Goal: Task Accomplishment & Management: Manage account settings

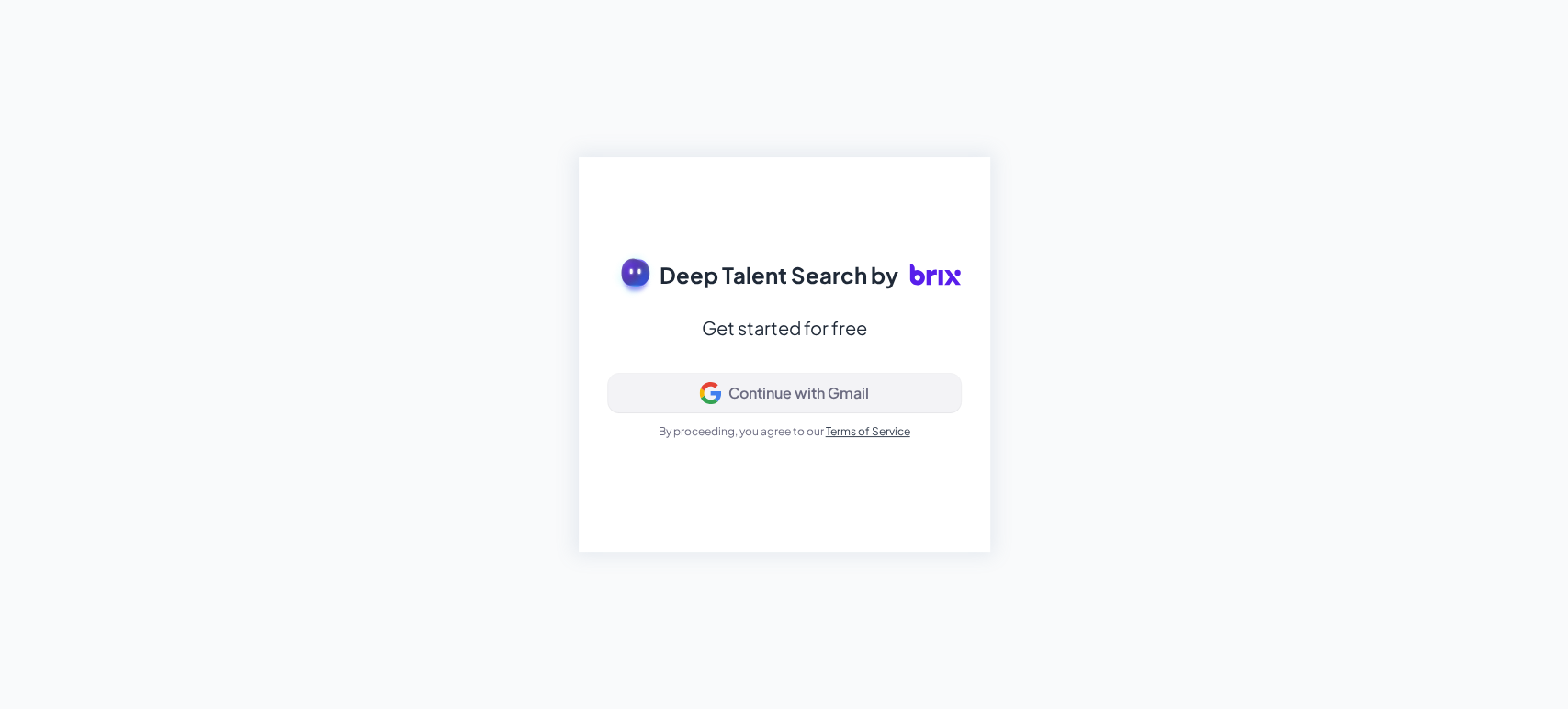
click at [721, 402] on div "Continue with Gmail" at bounding box center [784, 392] width 321 height 22
drag, startPoint x: 1371, startPoint y: 168, endPoint x: 1376, endPoint y: 189, distance: 21.6
click at [1371, 168] on div "Deep Talent Search by Get started for free Signing in... By proceeding, you agr…" at bounding box center [784, 354] width 1568 height 709
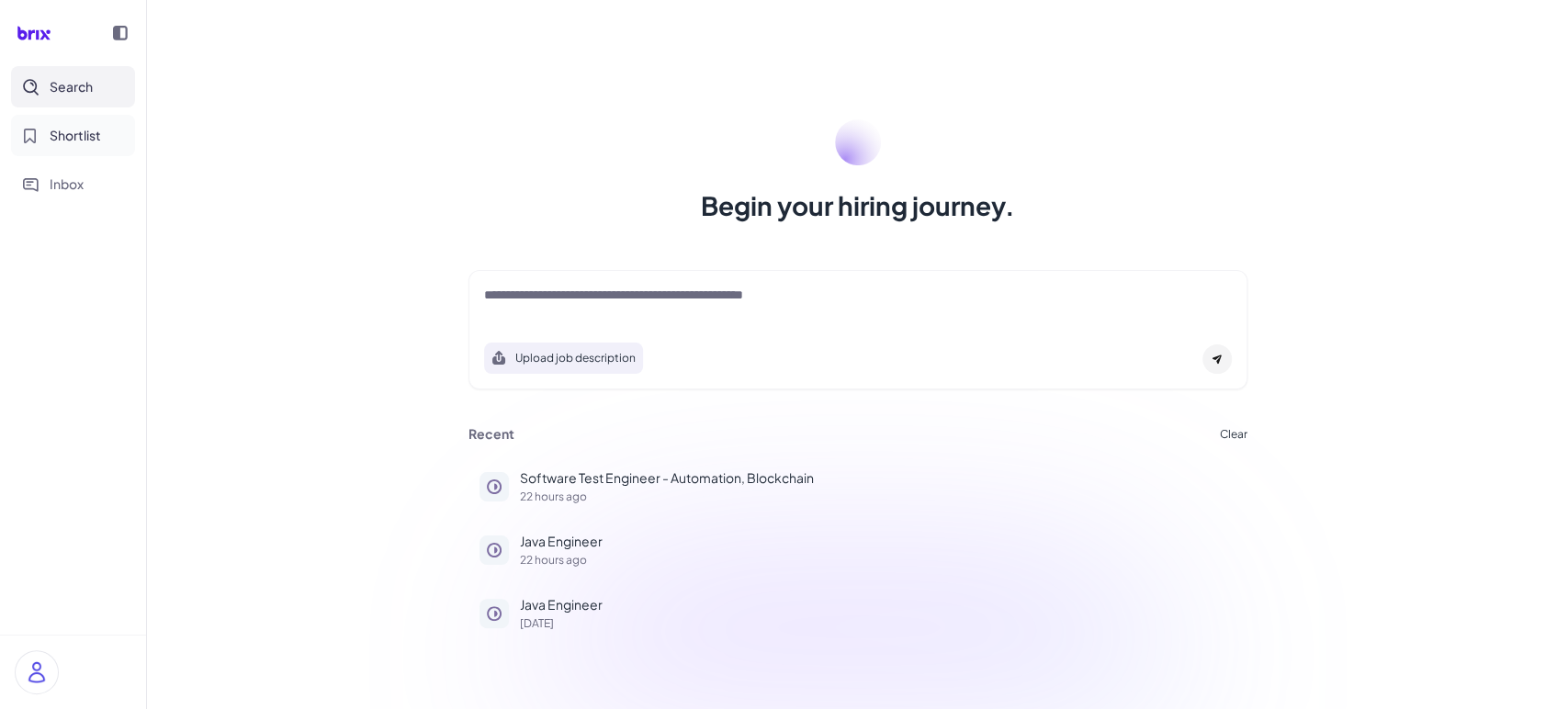
click at [80, 134] on span "Shortlist" at bounding box center [76, 136] width 52 height 19
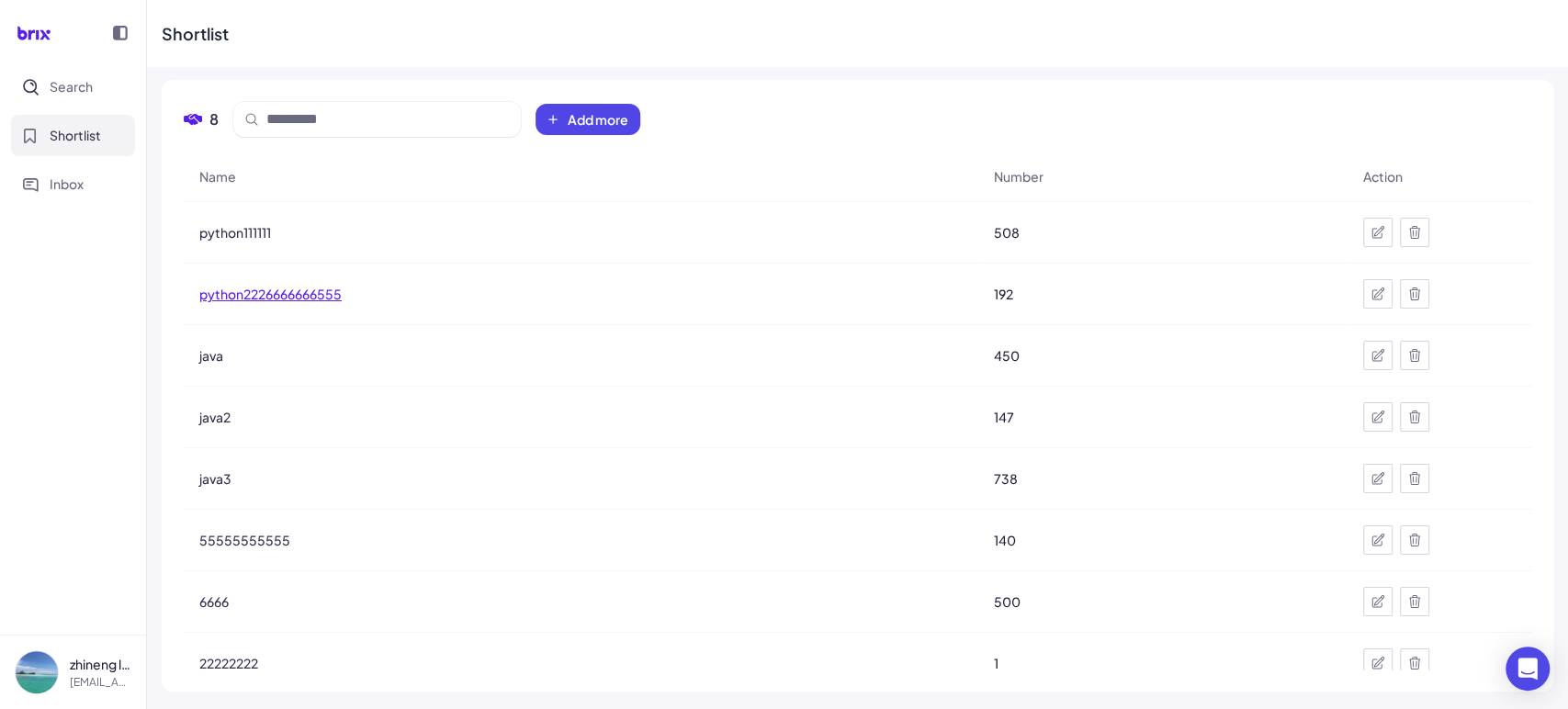
click at [274, 289] on span "python2226666666555" at bounding box center [270, 294] width 143 height 18
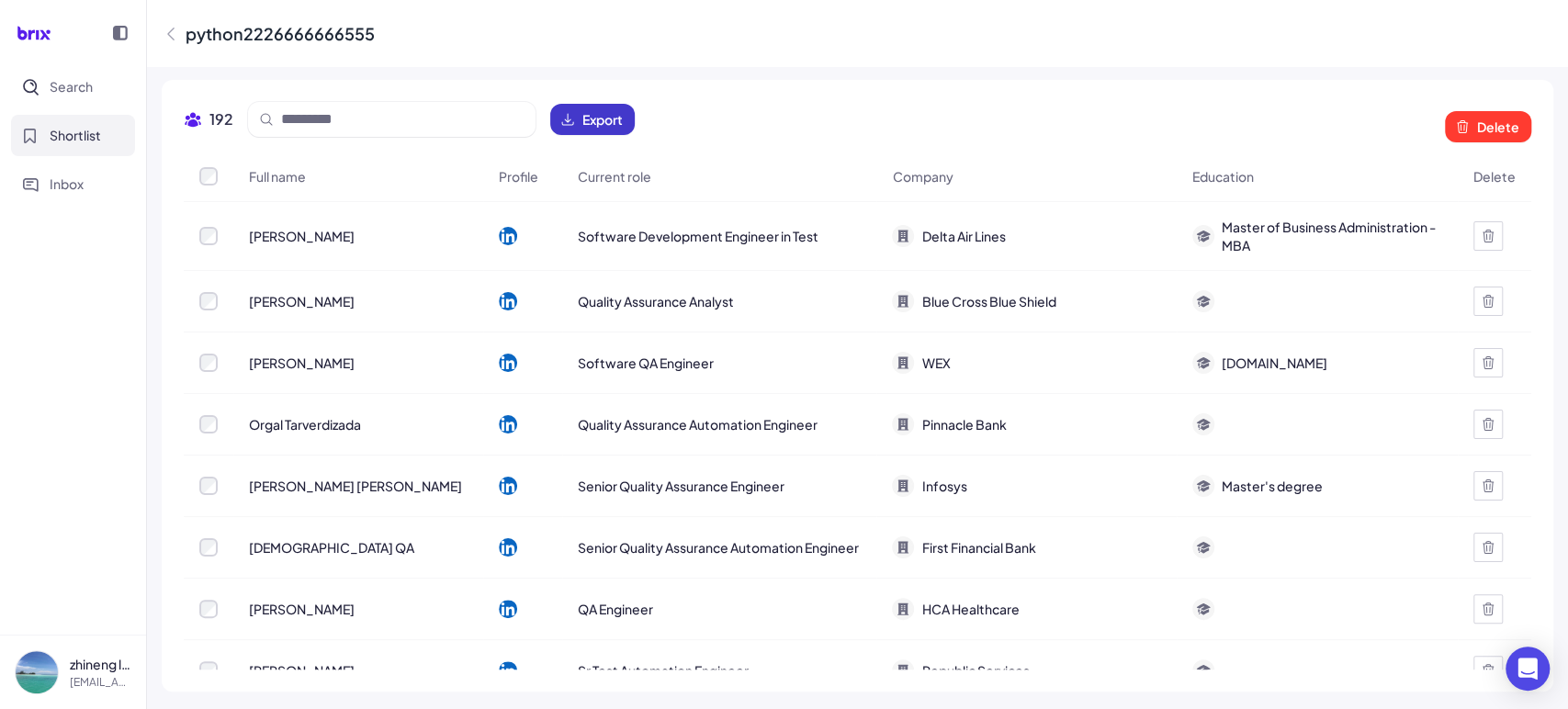
click at [610, 122] on span "Export" at bounding box center [603, 119] width 40 height 18
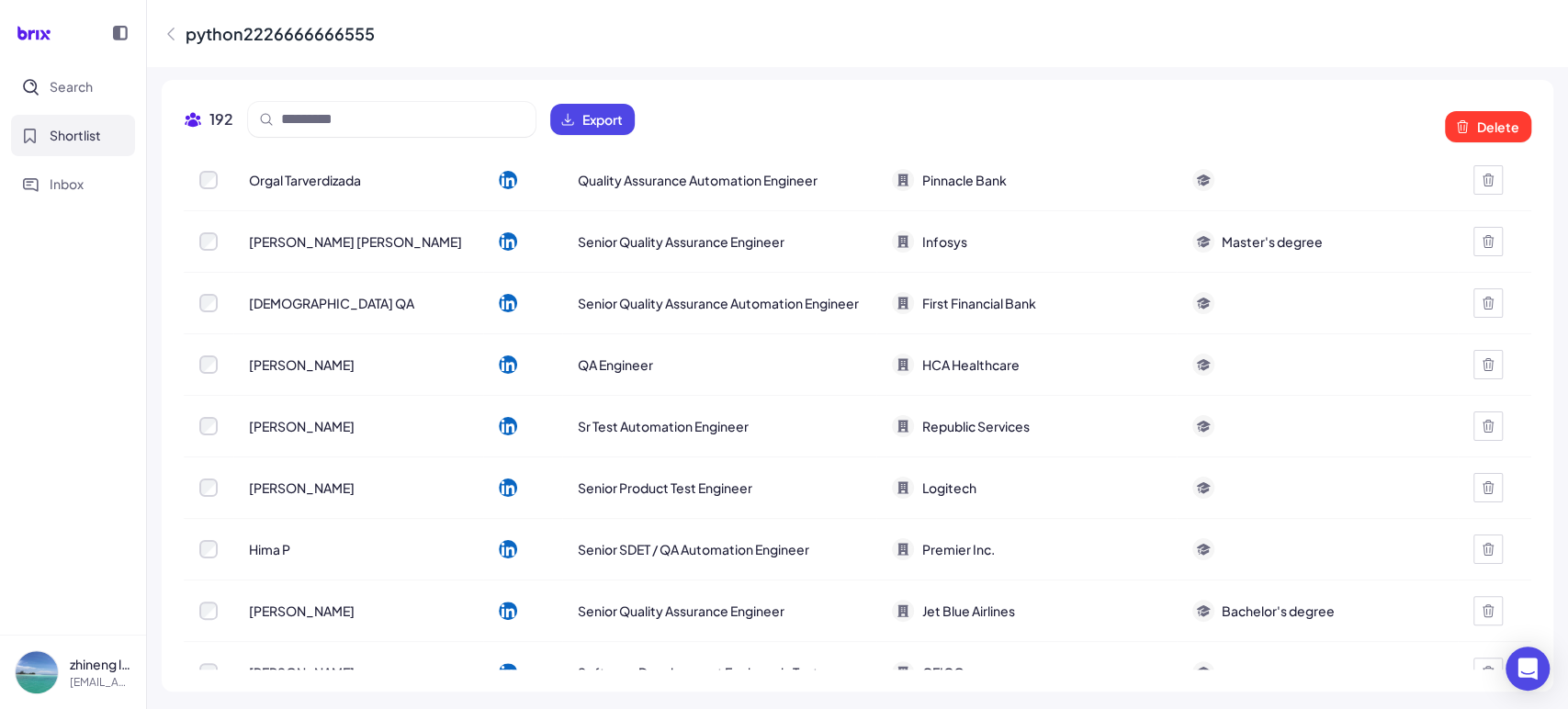
scroll to position [340, 0]
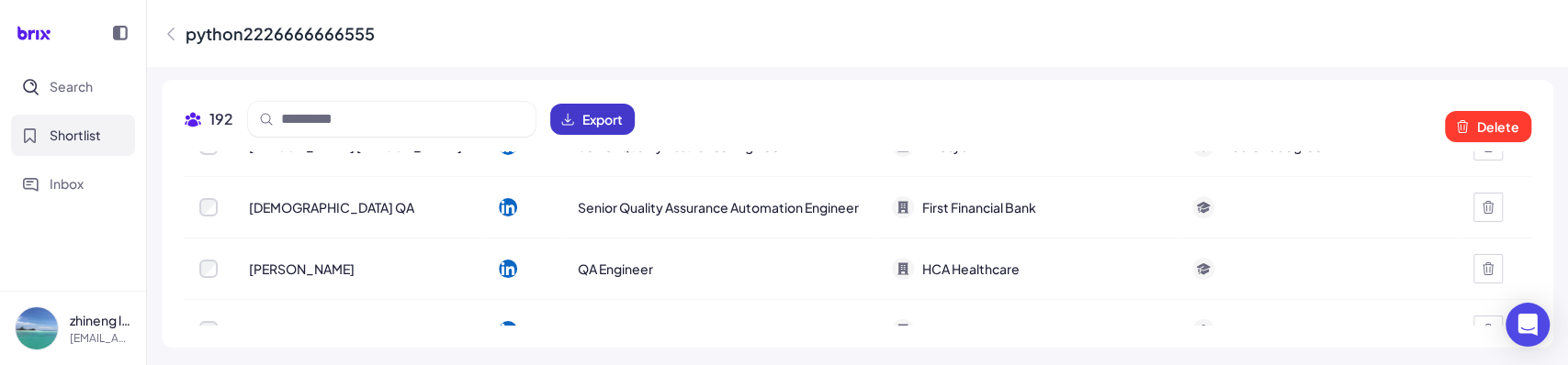
click at [607, 126] on span "Export" at bounding box center [603, 118] width 40 height 18
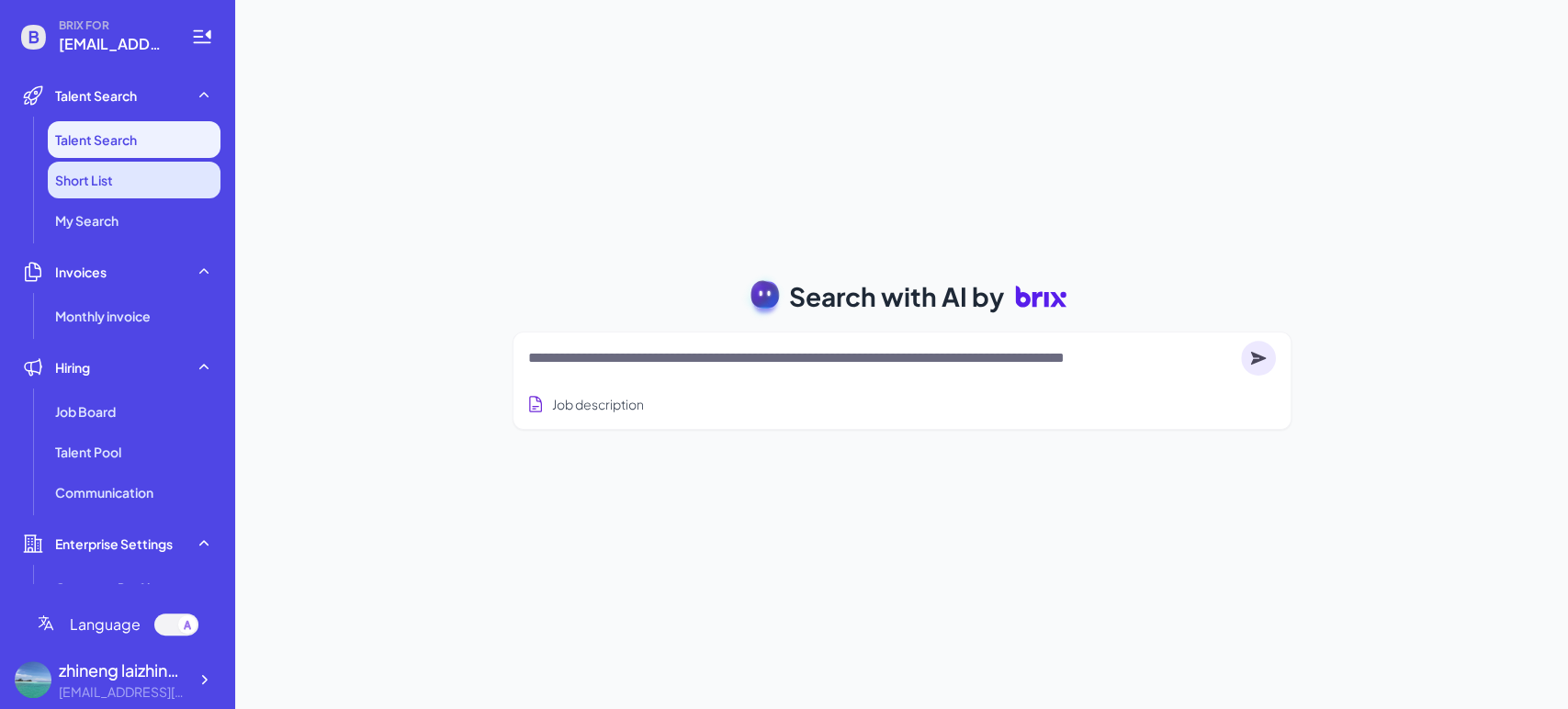
click at [132, 188] on li "Short List" at bounding box center [134, 180] width 172 height 36
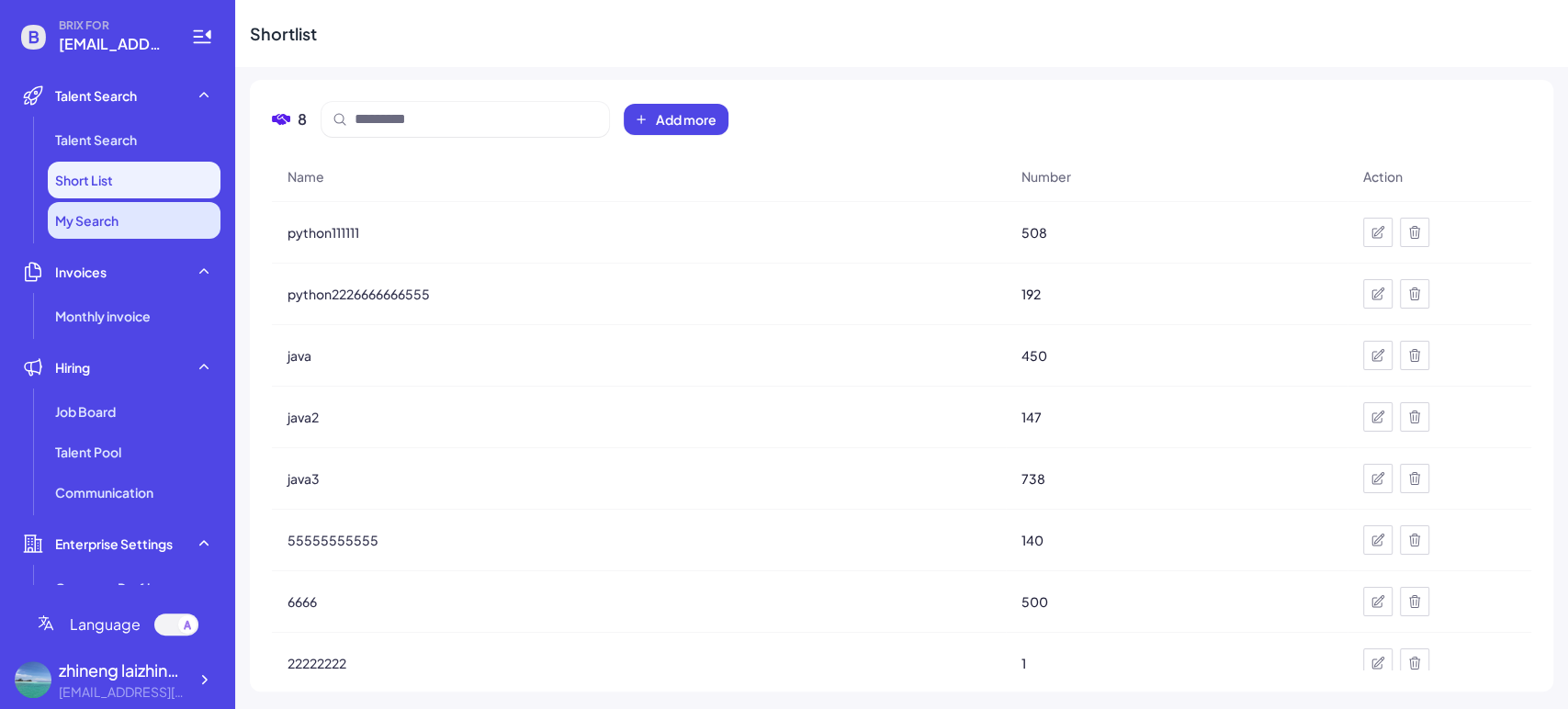
click at [134, 219] on li "My Search" at bounding box center [134, 220] width 172 height 36
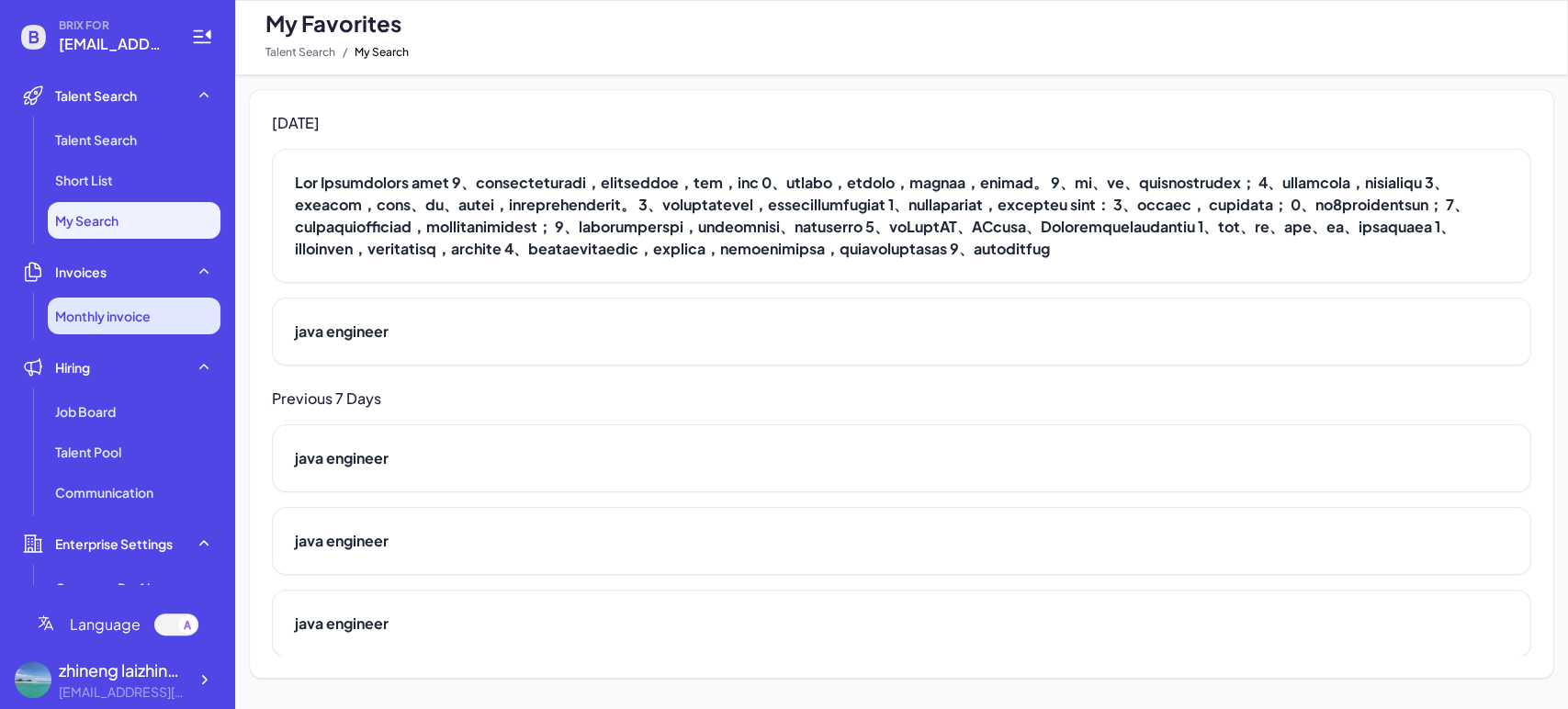
click at [134, 325] on li "Monthly invoice" at bounding box center [134, 316] width 172 height 36
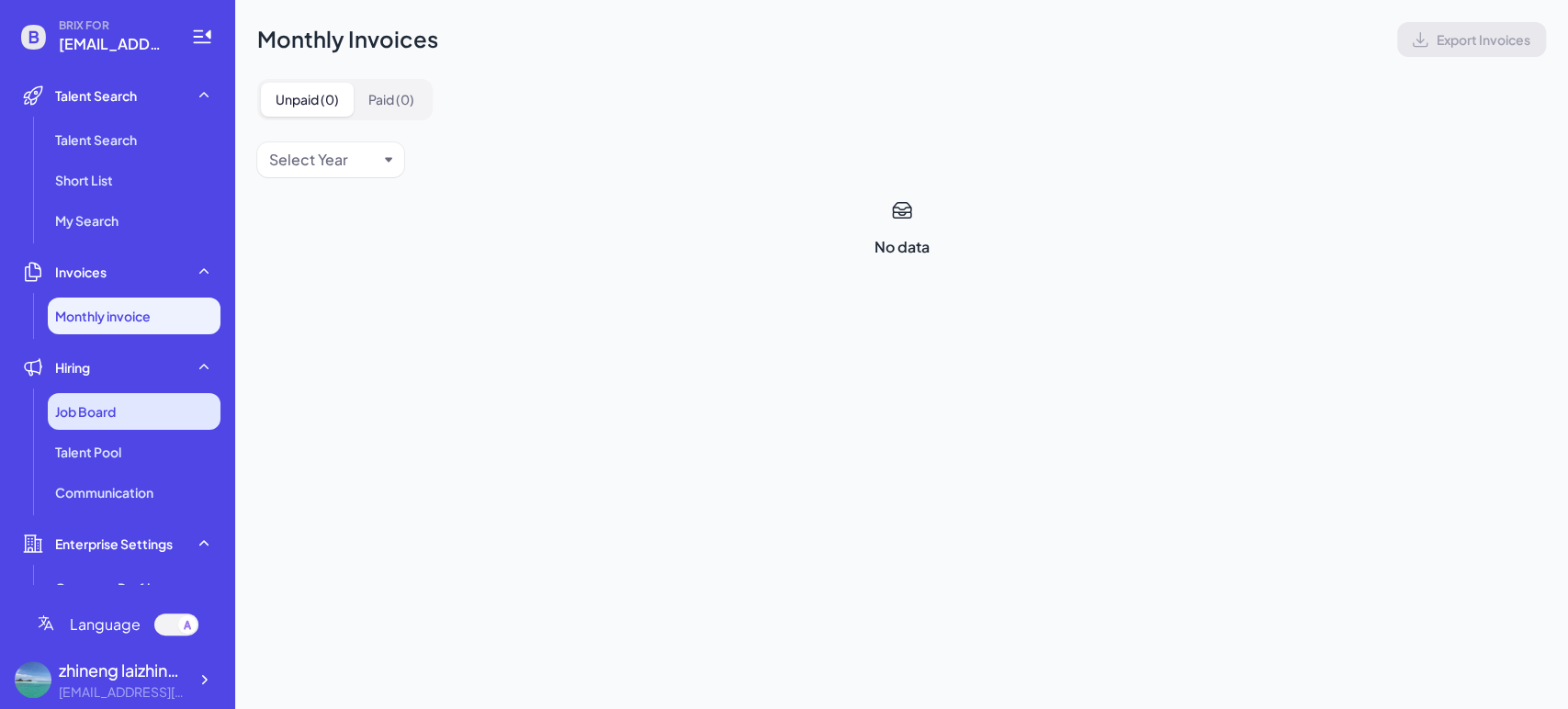
click at [120, 402] on div "Job Board" at bounding box center [134, 411] width 172 height 36
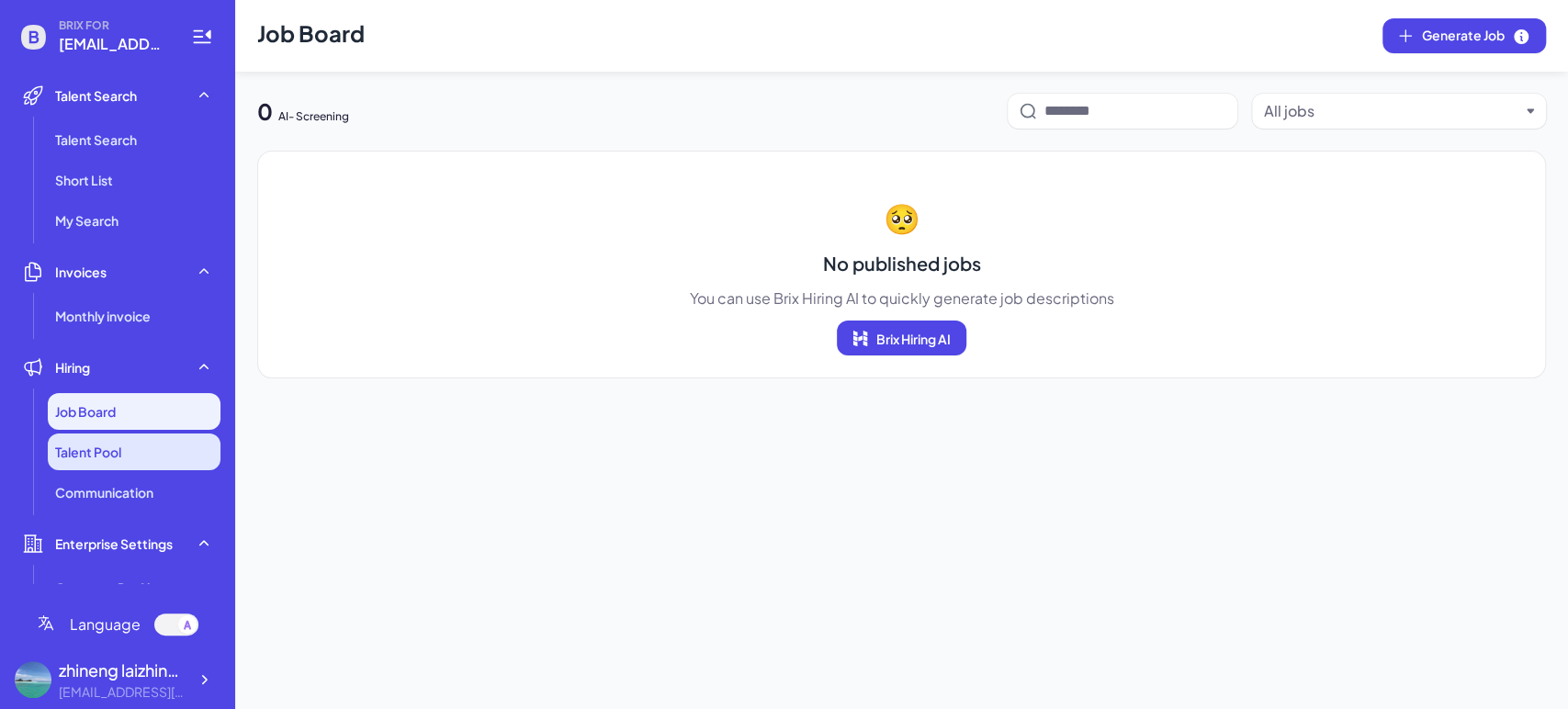
click at [118, 452] on span "Talent Pool" at bounding box center [88, 452] width 66 height 18
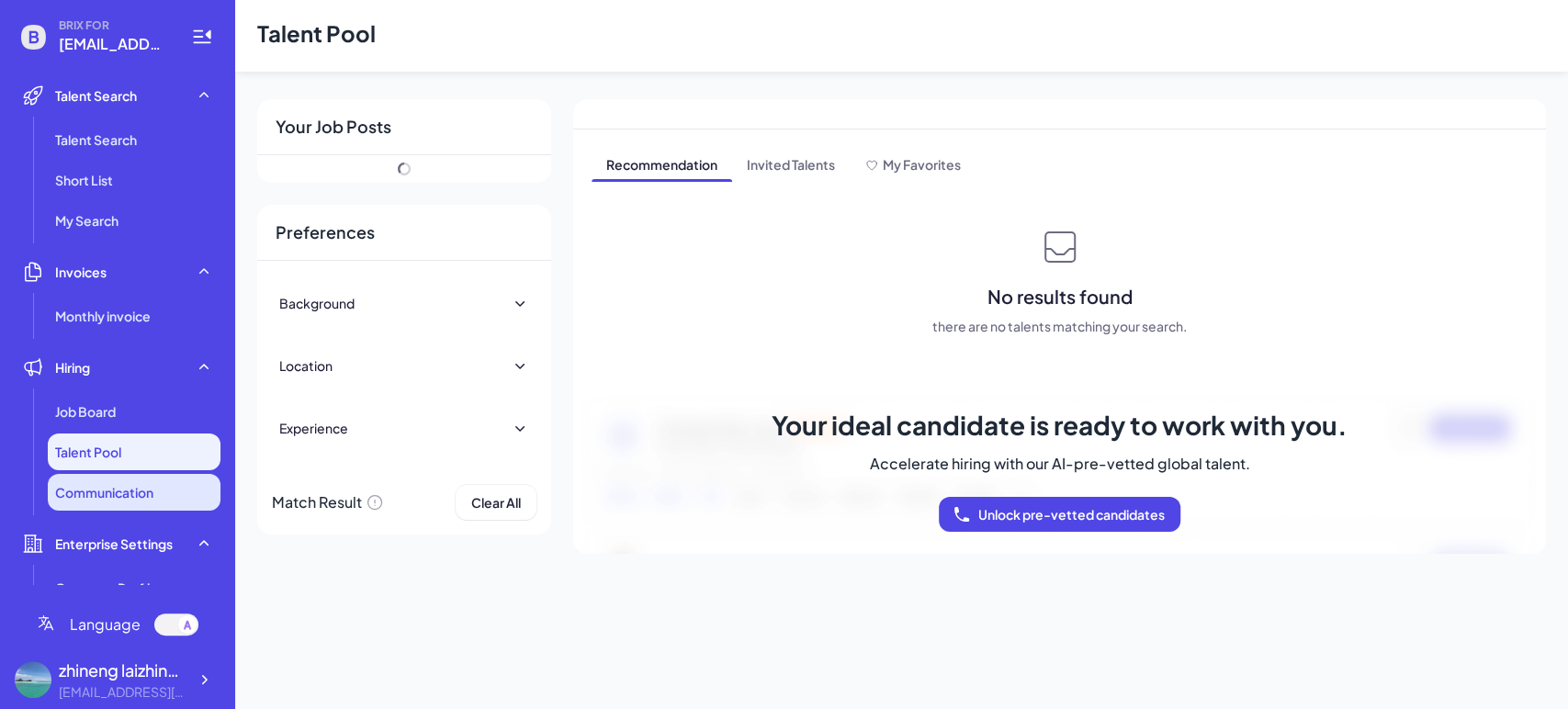
click at [124, 497] on span "Communication" at bounding box center [104, 492] width 99 height 18
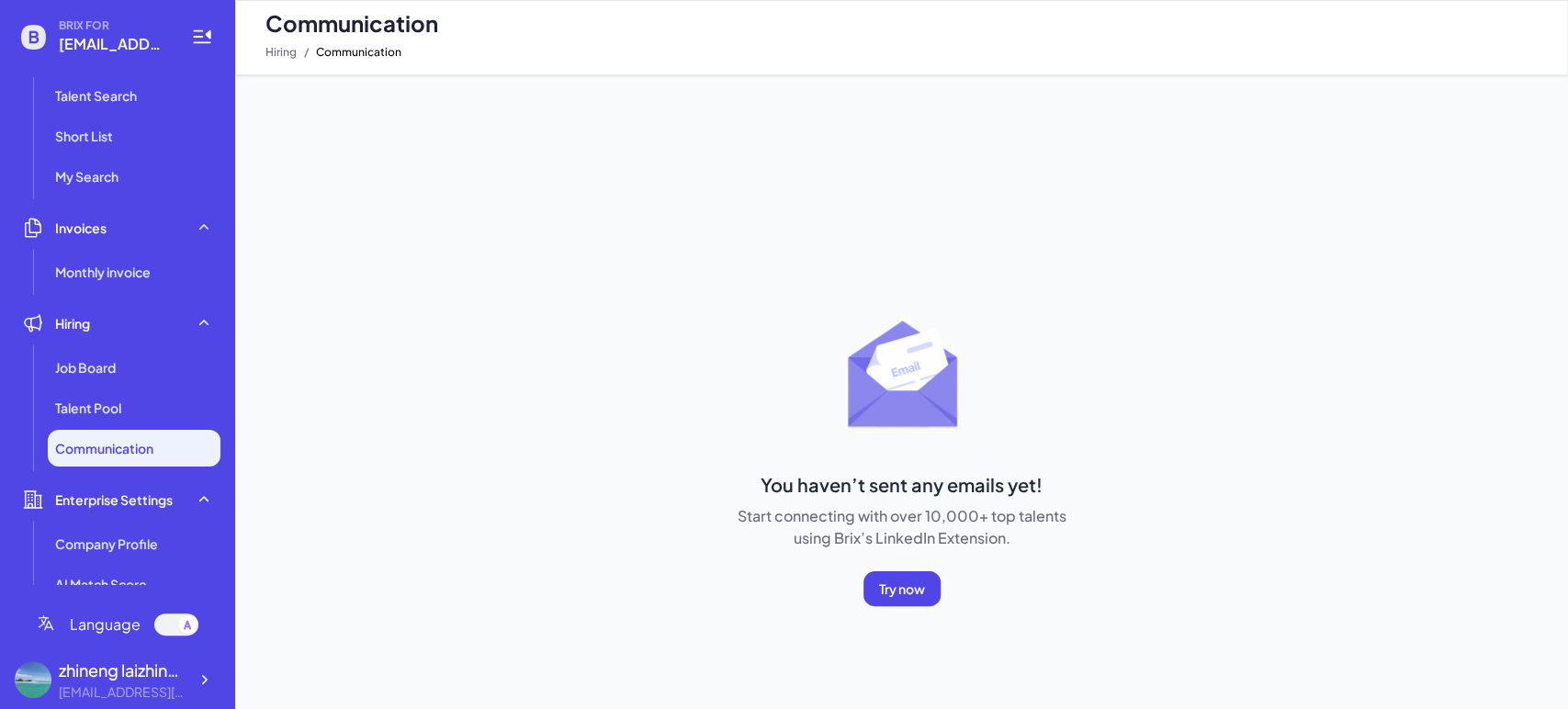
scroll to position [66, 0]
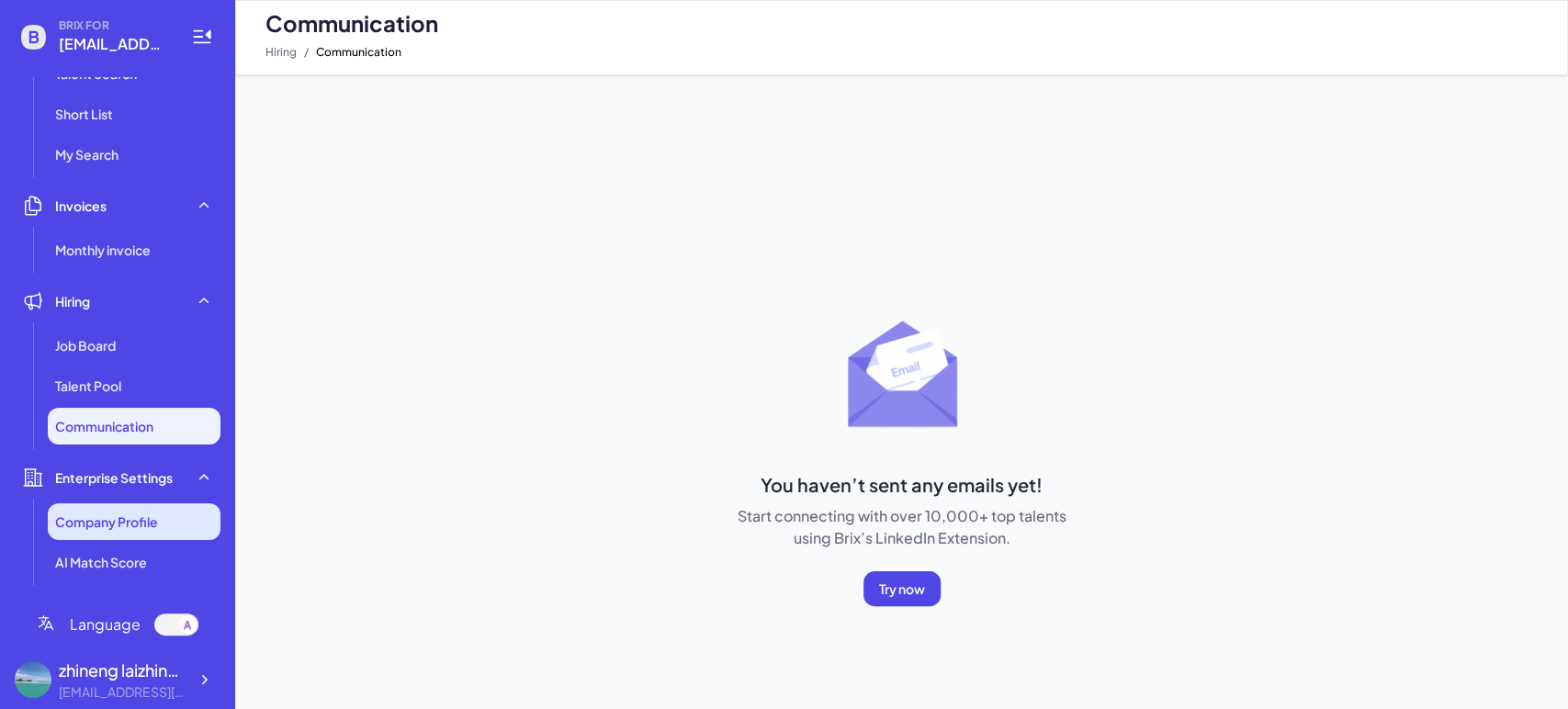
click at [120, 516] on span "Company Profile" at bounding box center [107, 521] width 103 height 18
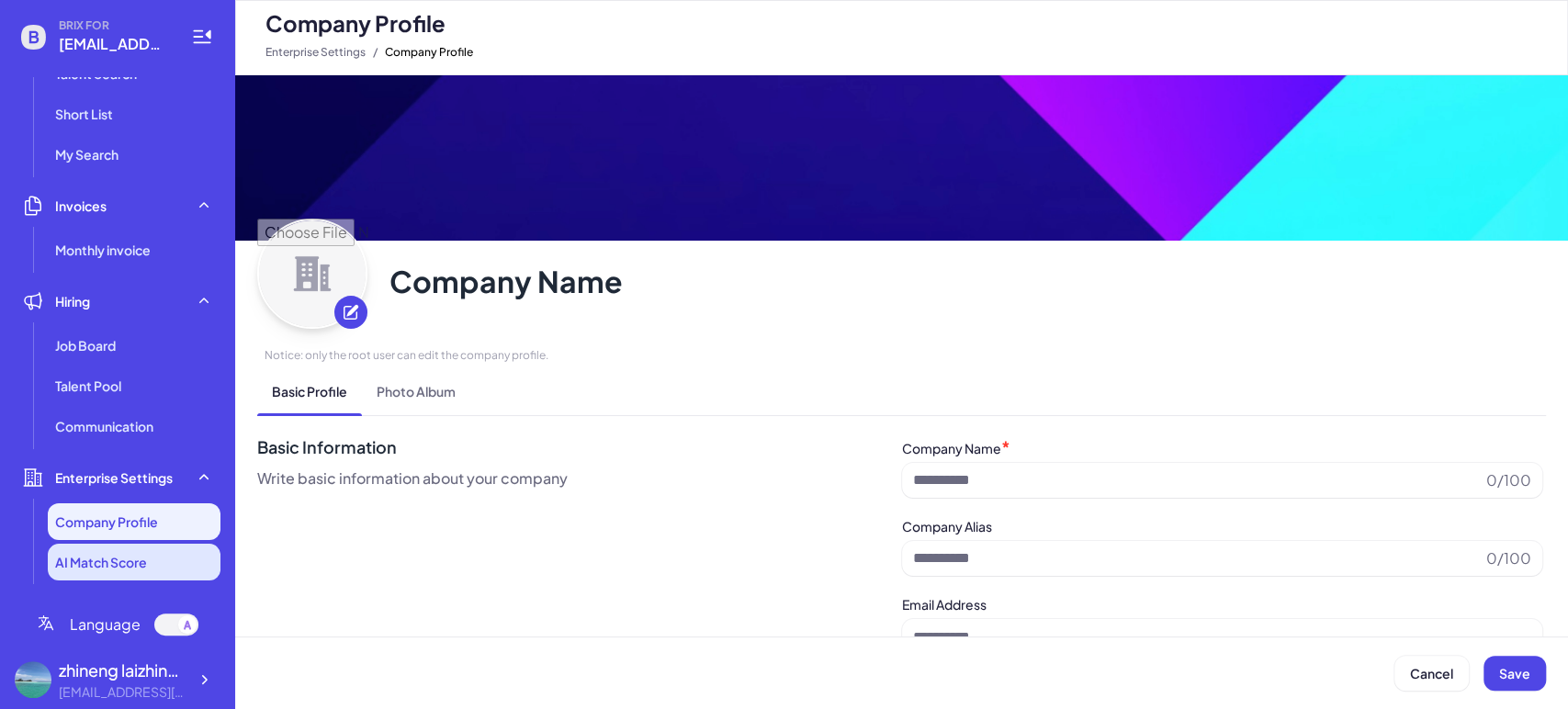
click at [119, 560] on span "AI Match Score" at bounding box center [101, 562] width 92 height 18
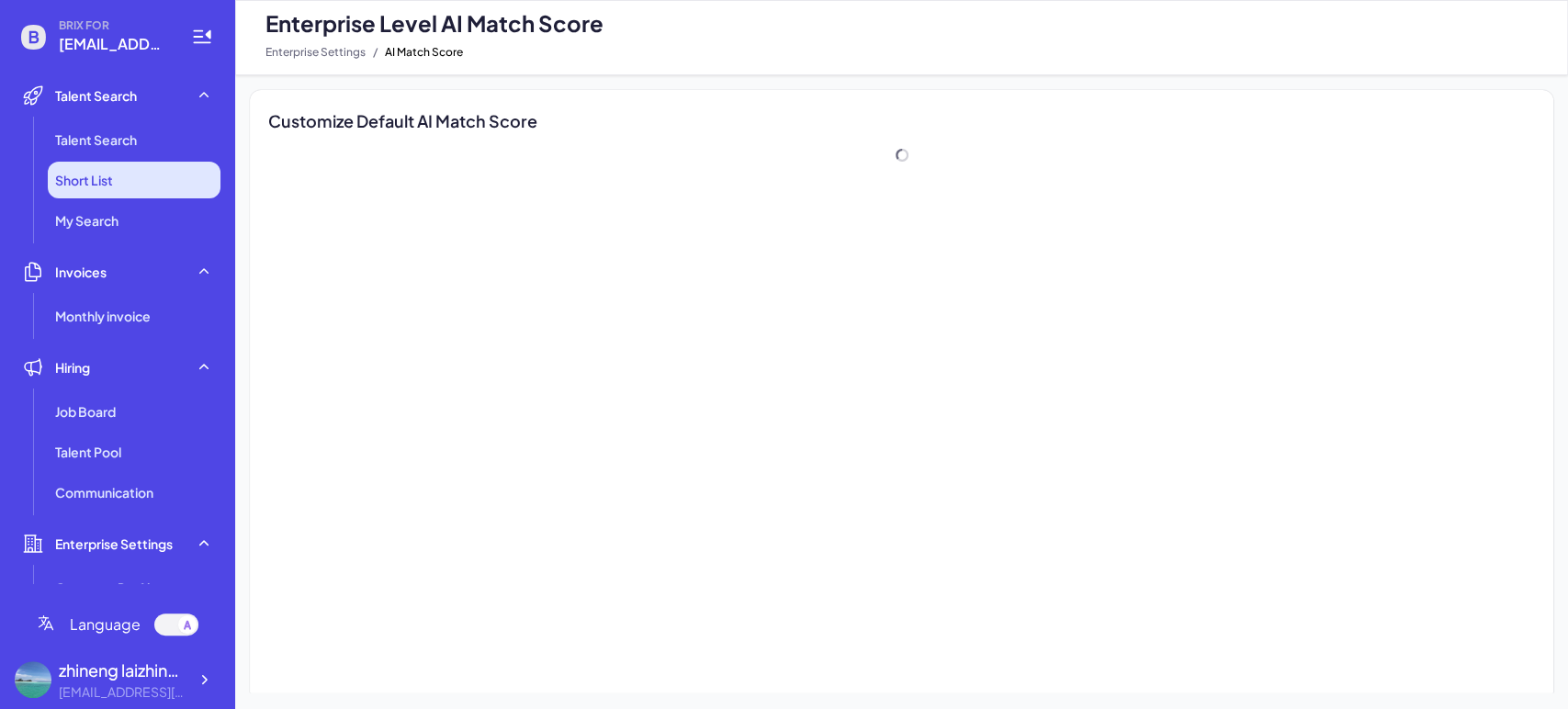
click at [129, 167] on li "Short List" at bounding box center [134, 180] width 172 height 36
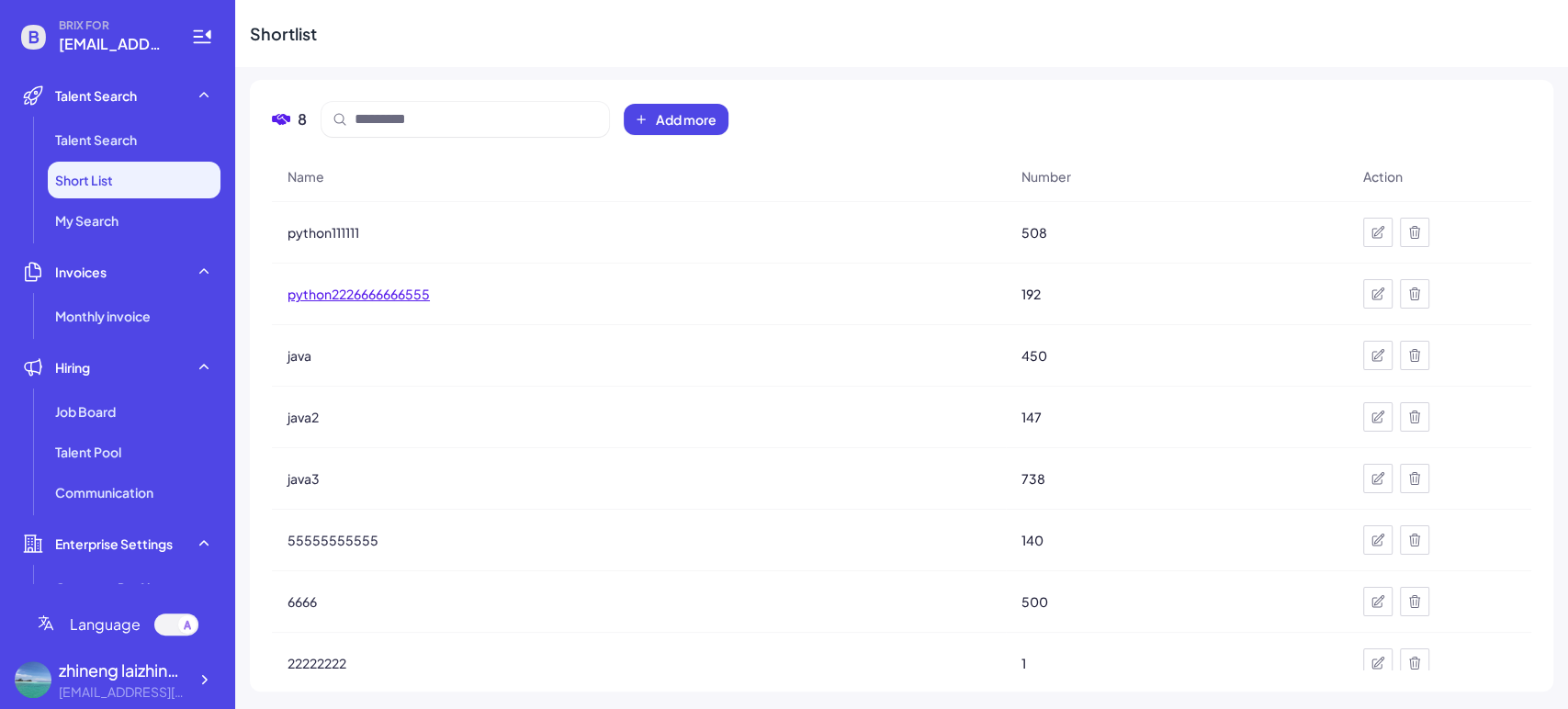
click at [372, 293] on span "python2226666666555" at bounding box center [358, 294] width 143 height 18
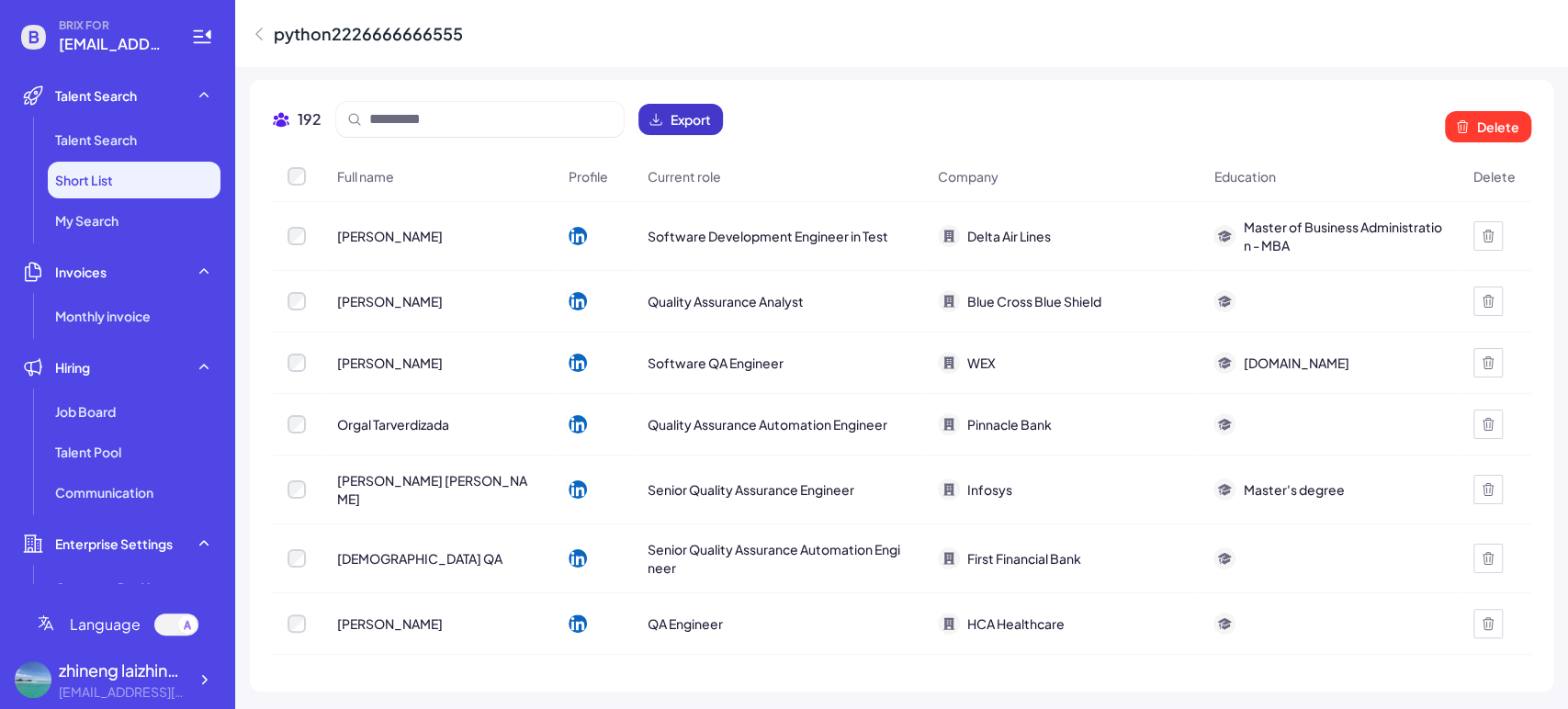
click at [688, 117] on span "Export" at bounding box center [691, 119] width 40 height 18
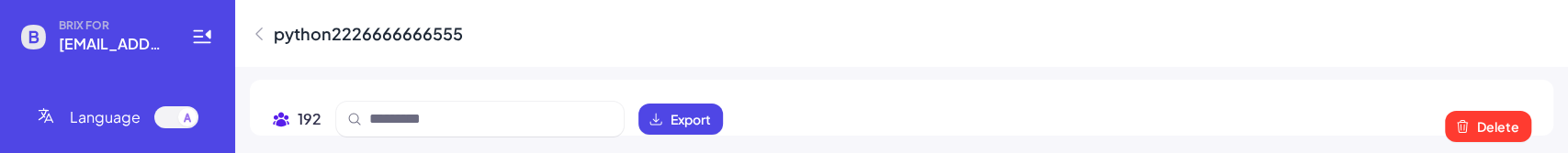
click at [1021, 149] on div "python2226666666555 192 Export Delete Full name Profile Current role Company Ed…" at bounding box center [901, 76] width 1333 height 153
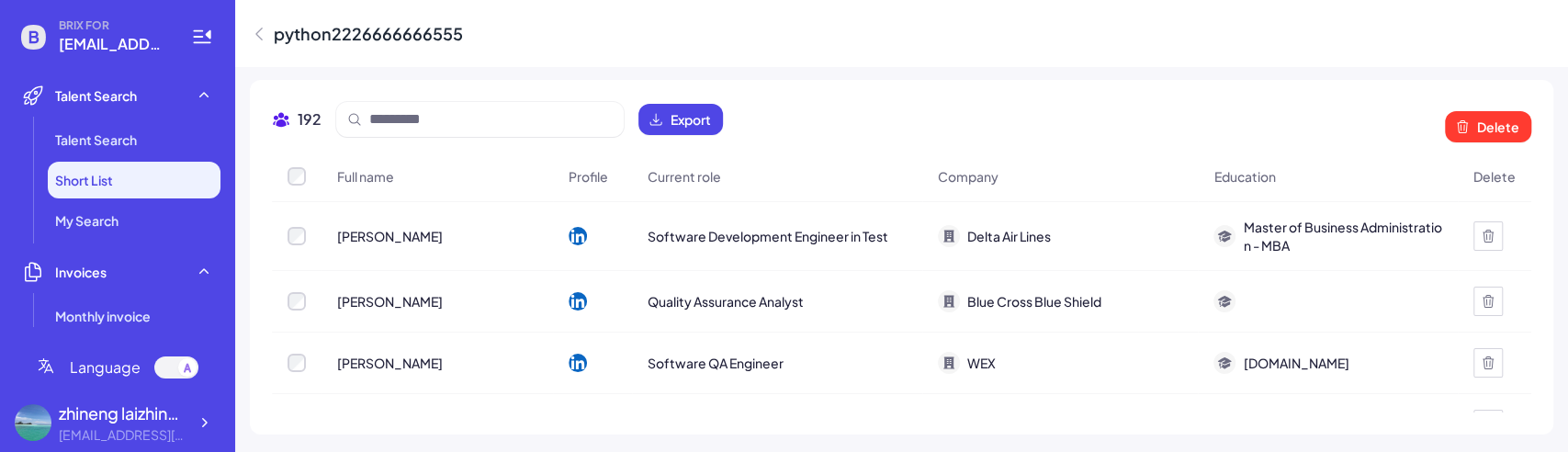
click at [704, 117] on span "Export" at bounding box center [691, 119] width 40 height 18
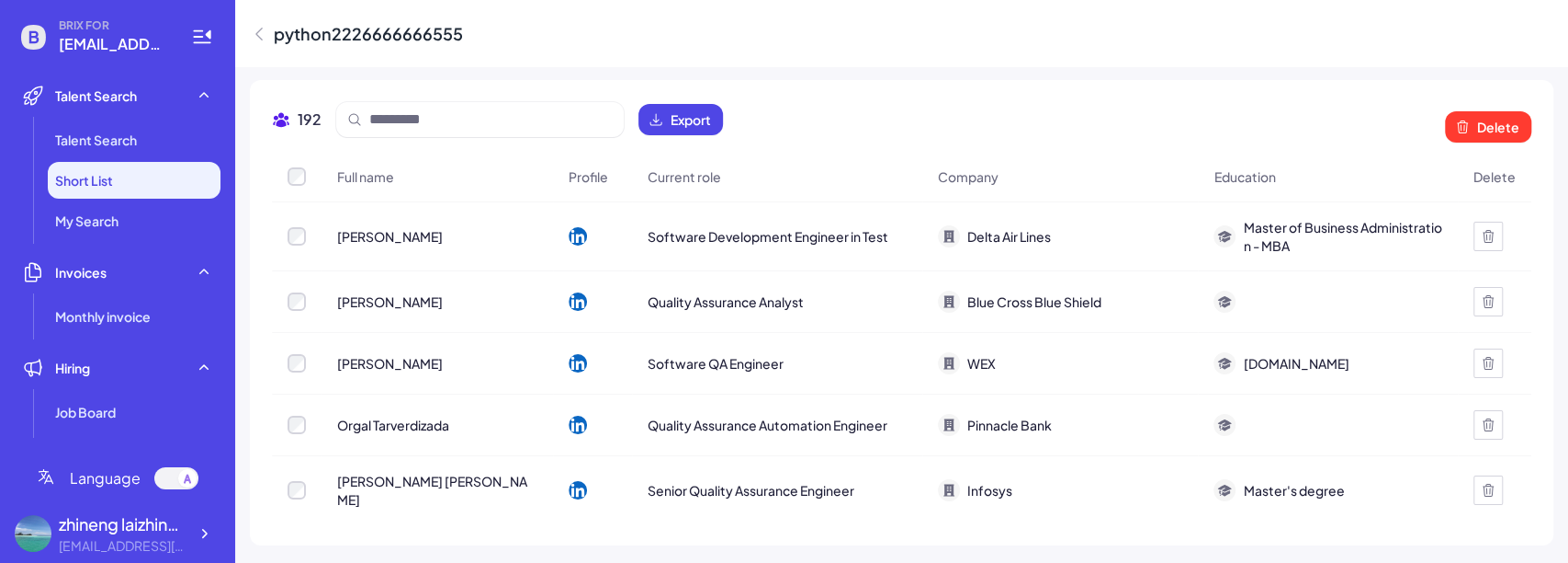
click at [1473, 240] on div at bounding box center [1488, 236] width 30 height 30
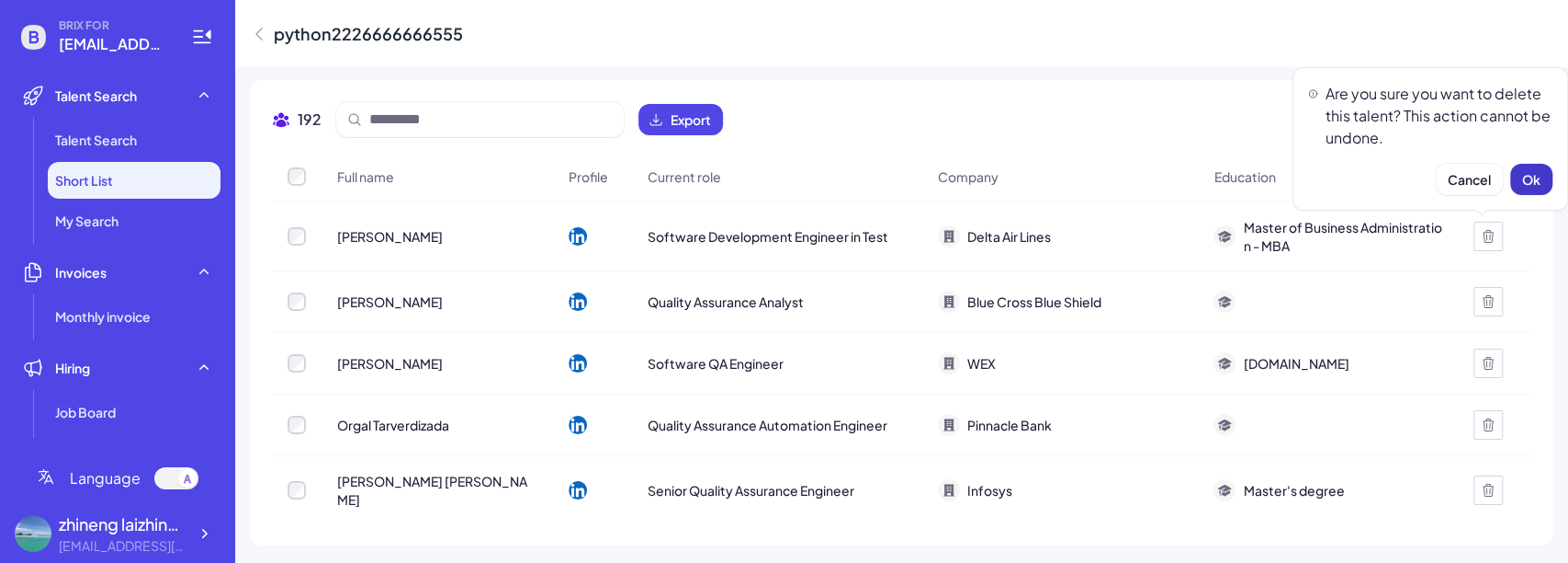
click at [1519, 171] on button "Ok" at bounding box center [1531, 179] width 42 height 32
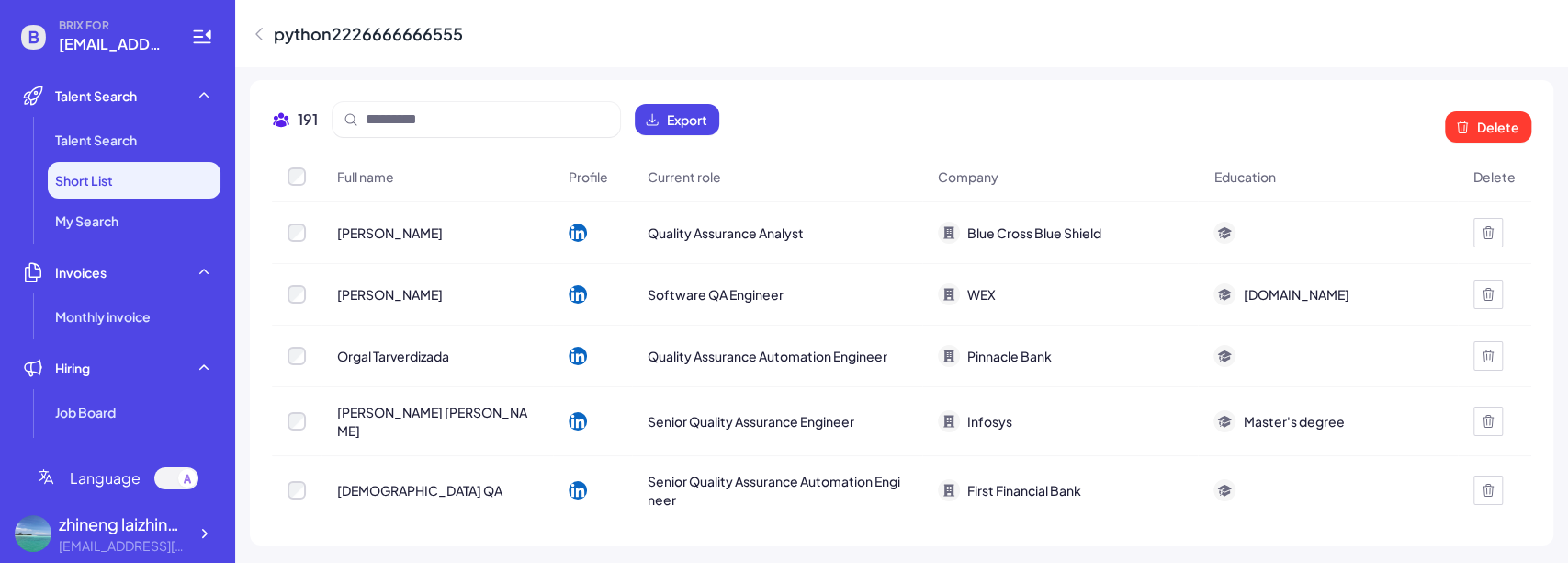
click at [152, 190] on li "Short List" at bounding box center [134, 180] width 172 height 36
click at [134, 220] on li "My Search" at bounding box center [134, 220] width 172 height 36
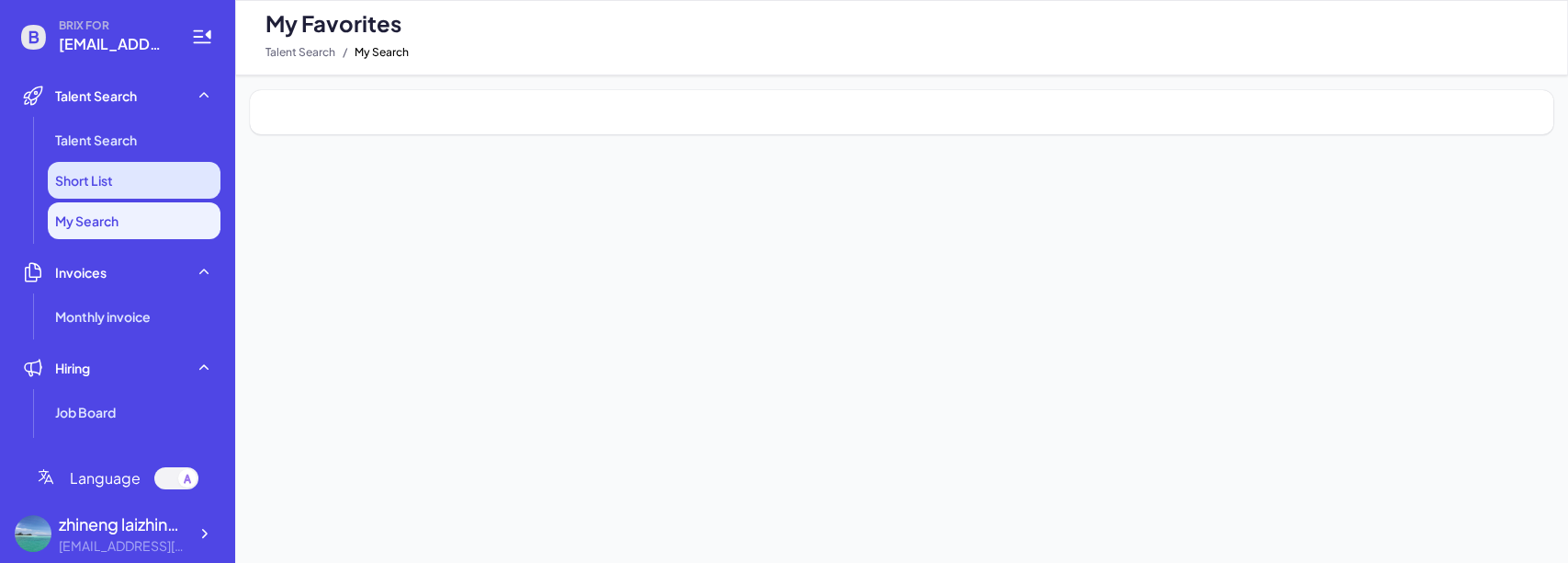
click at [130, 180] on li "Short List" at bounding box center [134, 180] width 172 height 36
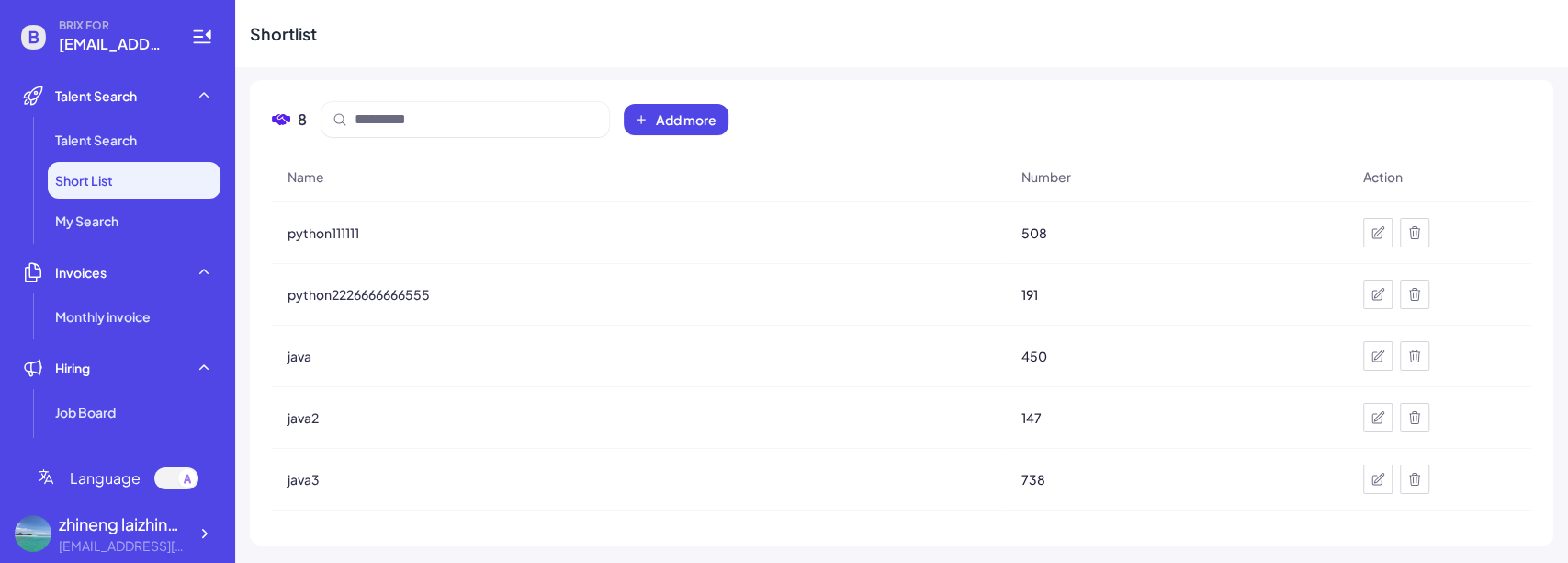
click at [1371, 235] on icon at bounding box center [1377, 232] width 14 height 14
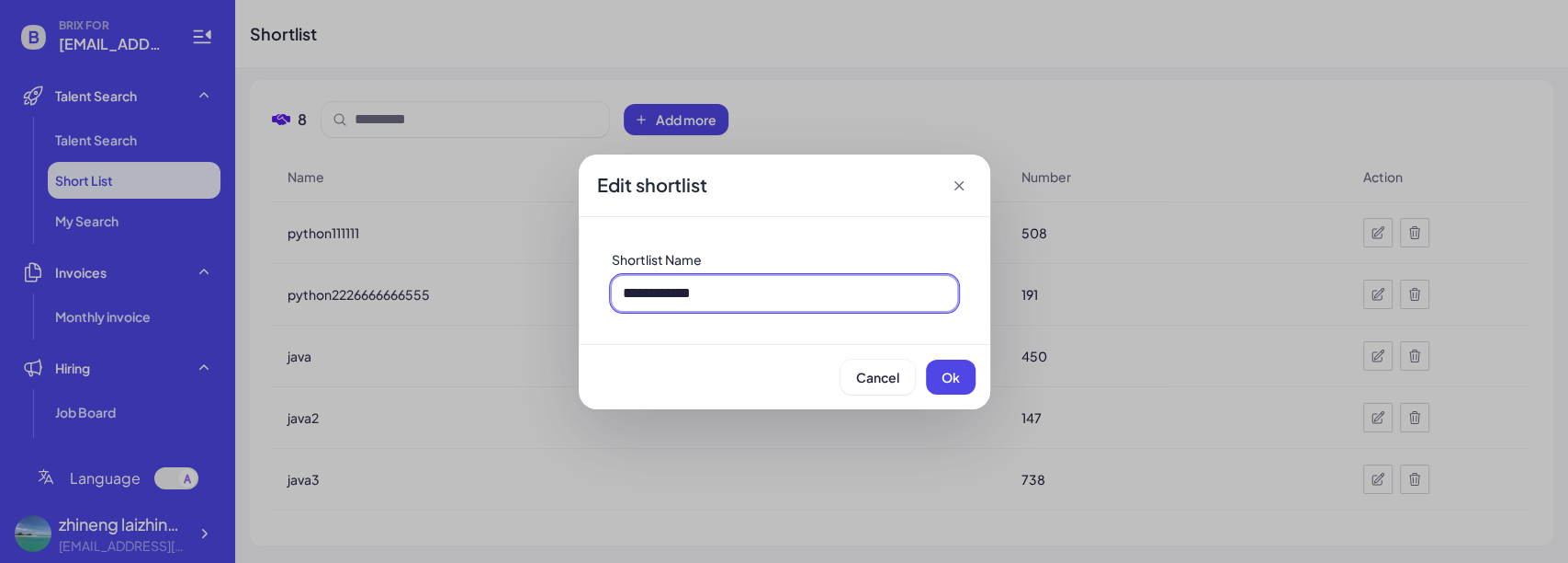
click at [785, 284] on input "**********" at bounding box center [784, 293] width 345 height 34
drag, startPoint x: 772, startPoint y: 295, endPoint x: 682, endPoint y: 300, distance: 90.1
click at [682, 300] on input "**********" at bounding box center [784, 293] width 345 height 34
type input "**********"
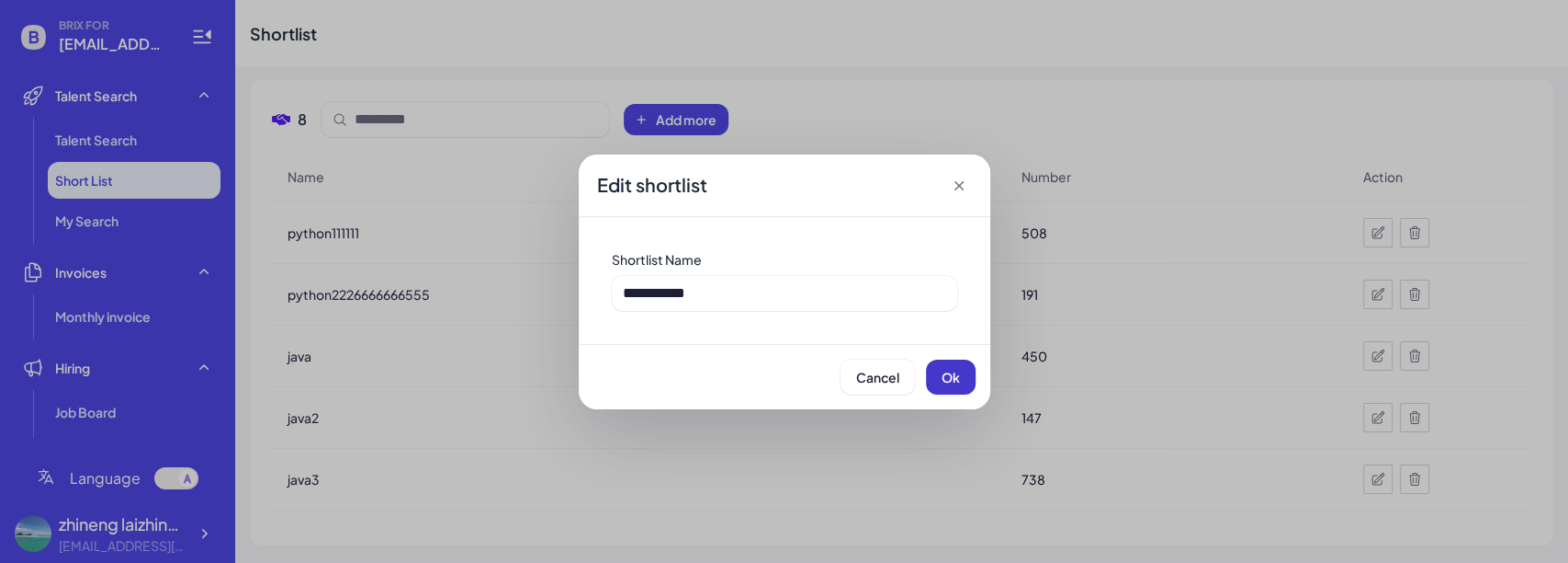
click at [951, 384] on button "Ok" at bounding box center [951, 376] width 50 height 34
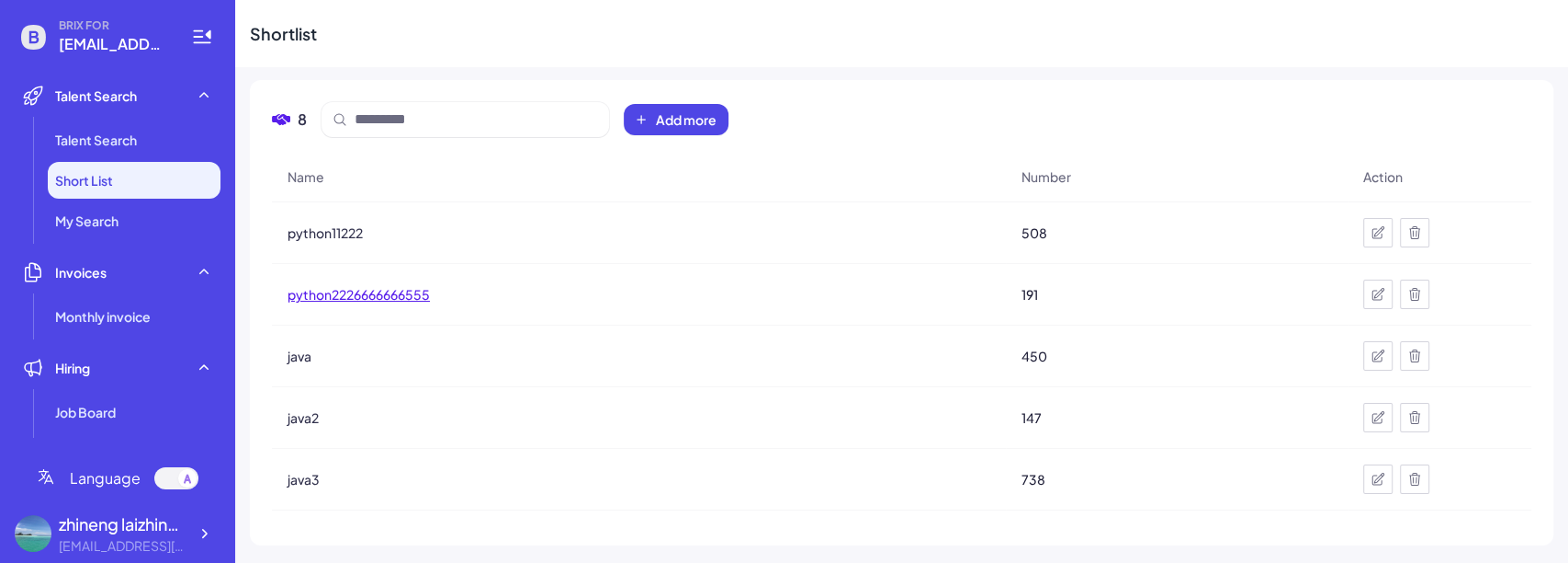
click at [390, 292] on span "python2226666666555" at bounding box center [358, 294] width 143 height 18
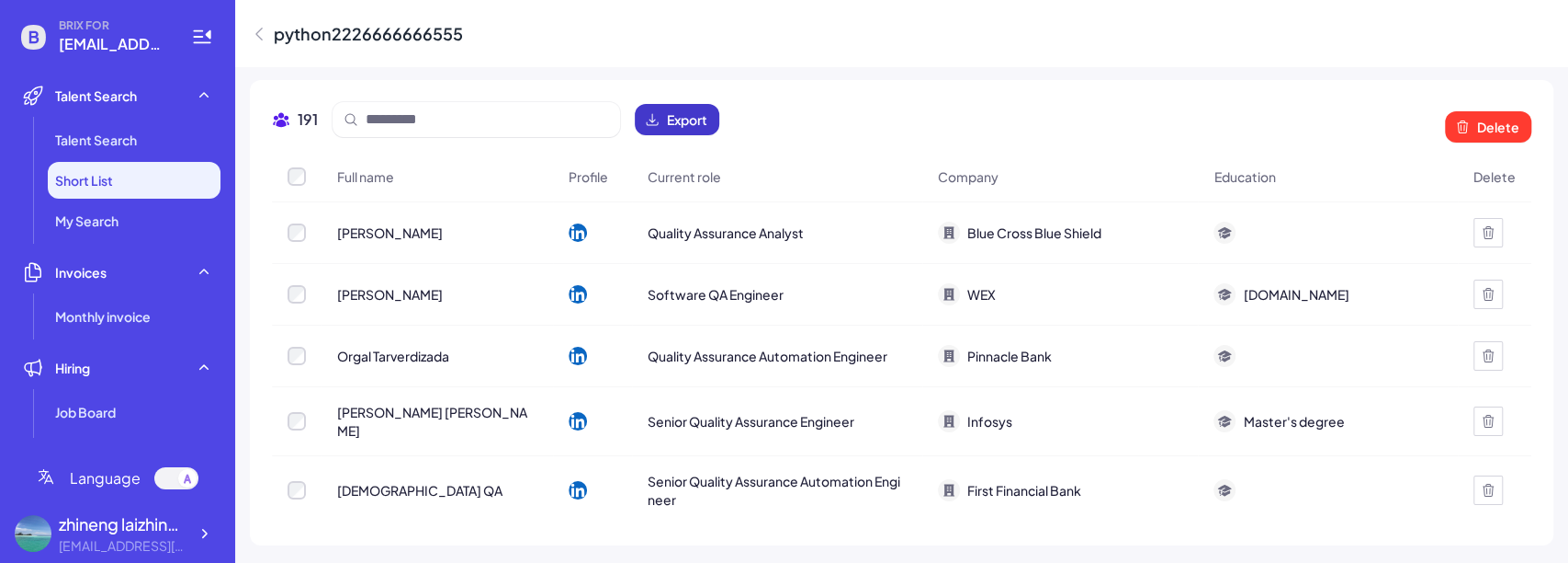
click at [677, 122] on span "Export" at bounding box center [687, 119] width 40 height 18
